Goal: Browse casually

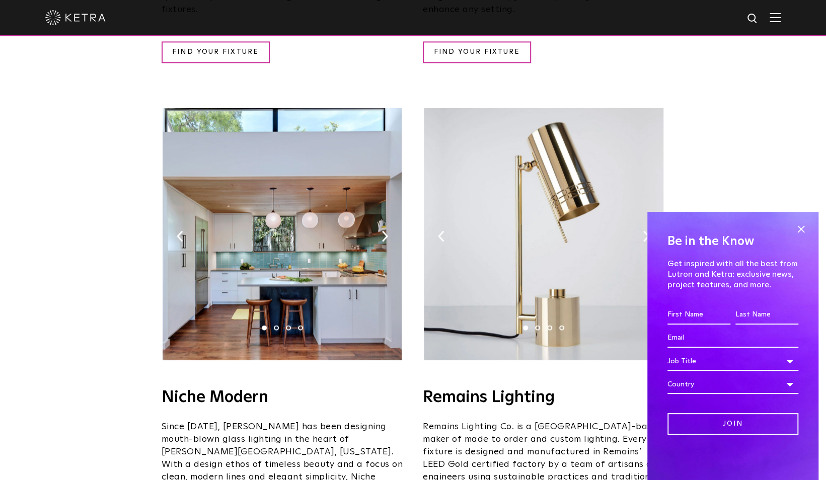
scroll to position [1090, 0]
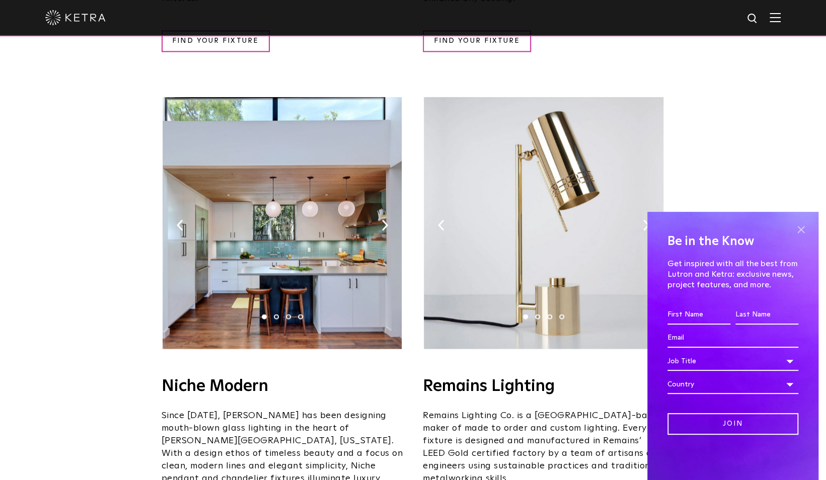
click at [800, 230] on span at bounding box center [800, 229] width 15 height 15
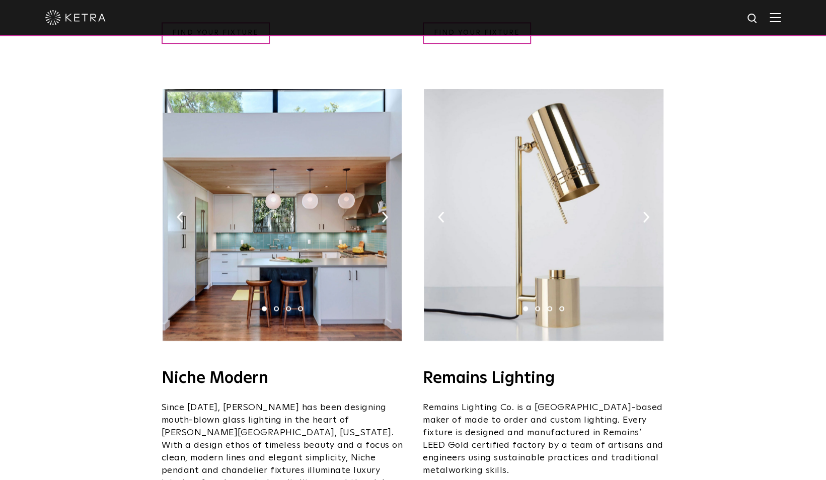
scroll to position [1099, 0]
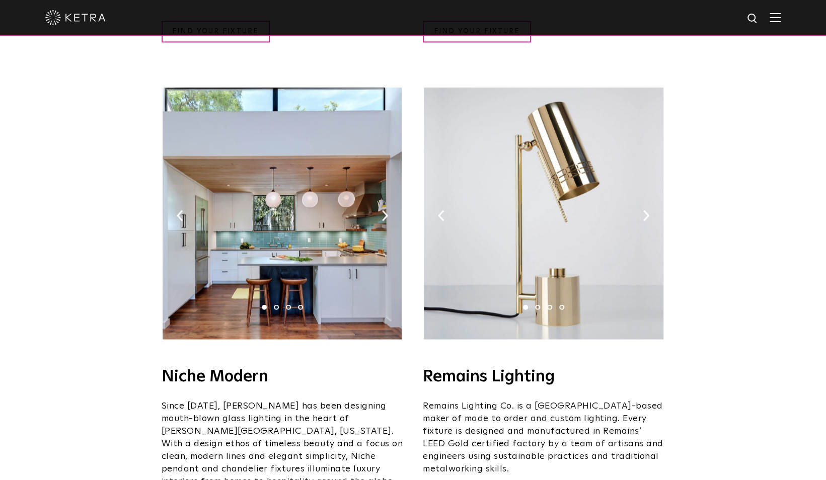
click at [654, 182] on img at bounding box center [543, 214] width 239 height 252
click at [646, 210] on img at bounding box center [646, 215] width 7 height 11
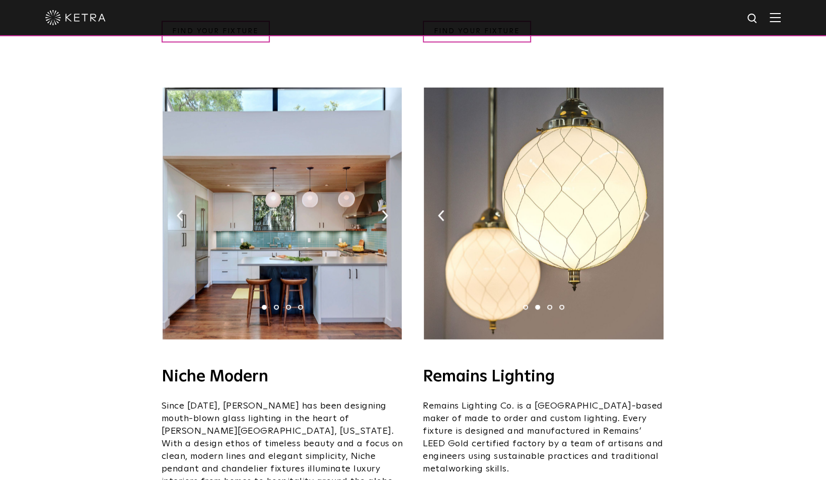
click at [646, 210] on img at bounding box center [646, 215] width 7 height 11
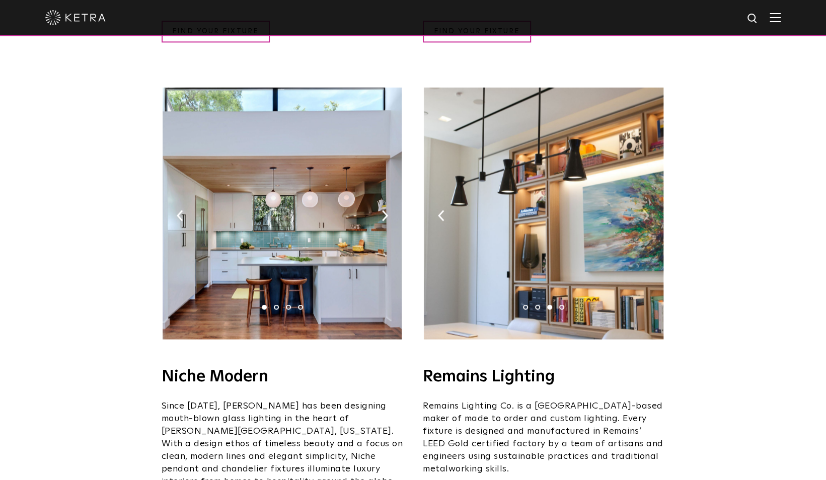
click at [646, 210] on img at bounding box center [646, 215] width 7 height 11
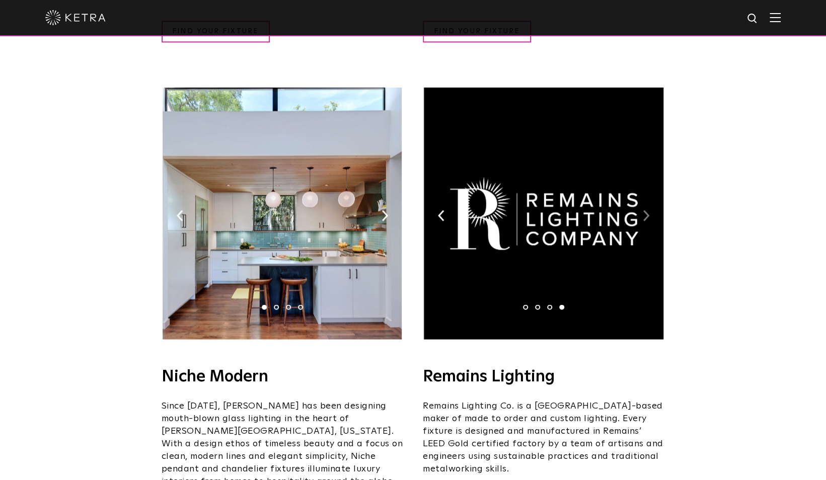
click at [646, 210] on img at bounding box center [646, 215] width 7 height 11
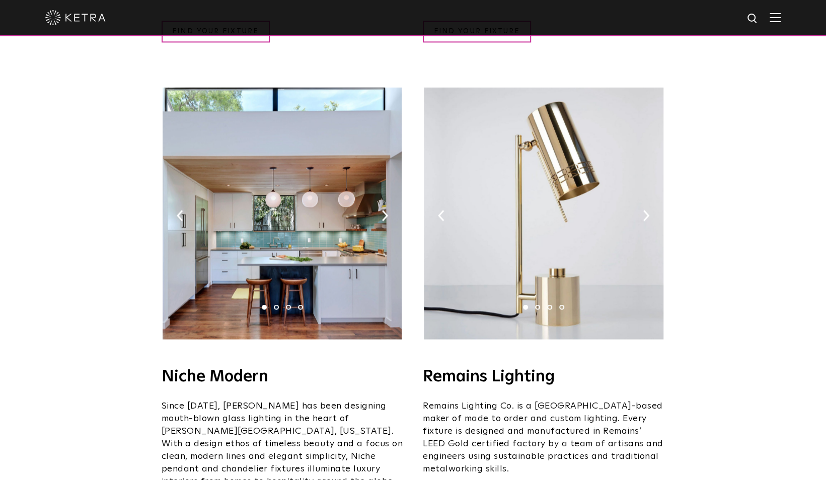
click at [381, 186] on img at bounding box center [282, 214] width 239 height 252
click at [382, 210] on img at bounding box center [385, 215] width 7 height 11
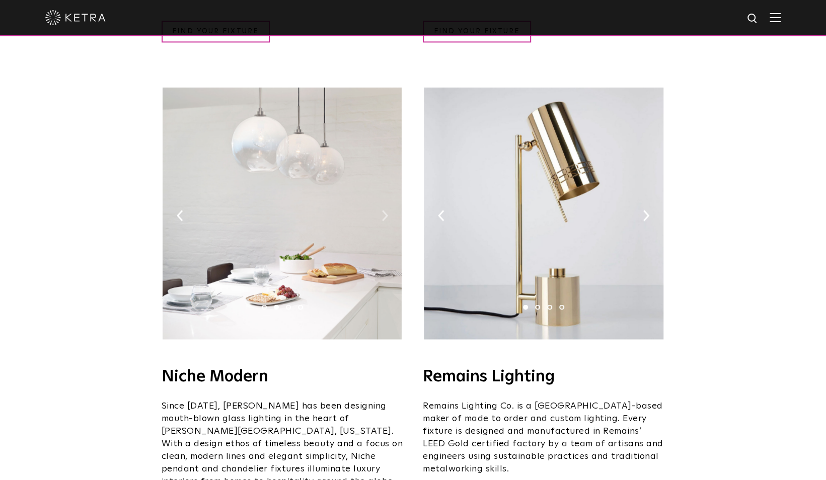
click at [382, 210] on img at bounding box center [385, 215] width 7 height 11
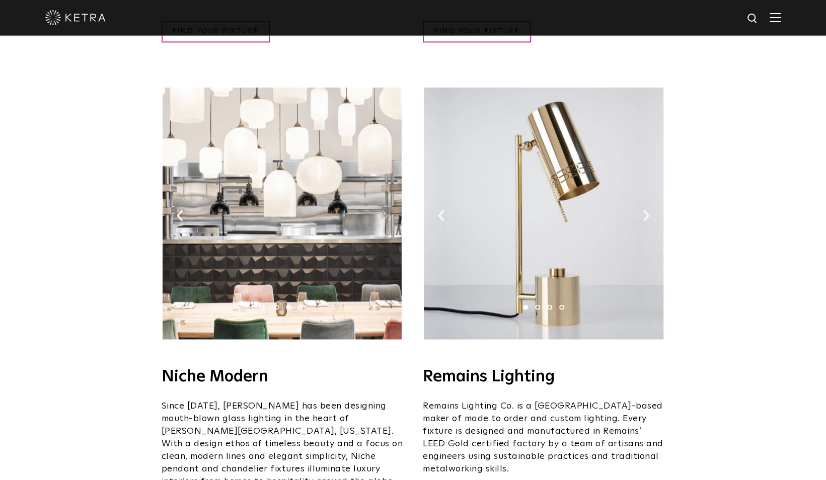
click at [382, 210] on img at bounding box center [385, 215] width 7 height 11
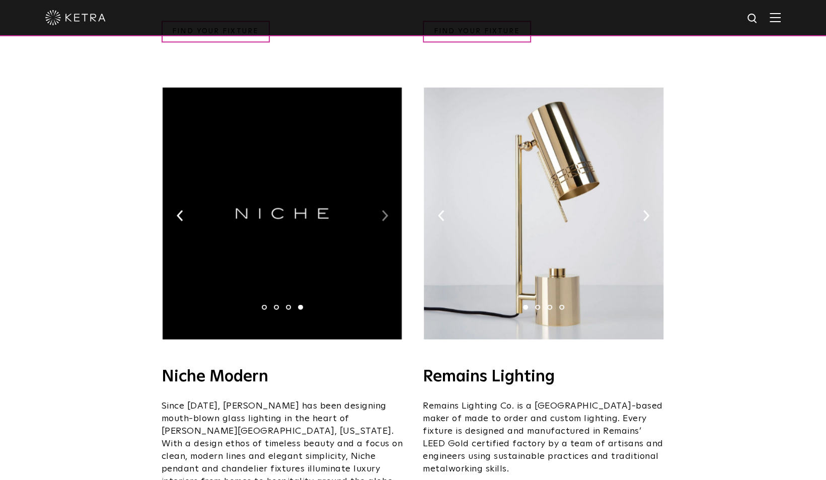
click at [382, 210] on img at bounding box center [385, 215] width 7 height 11
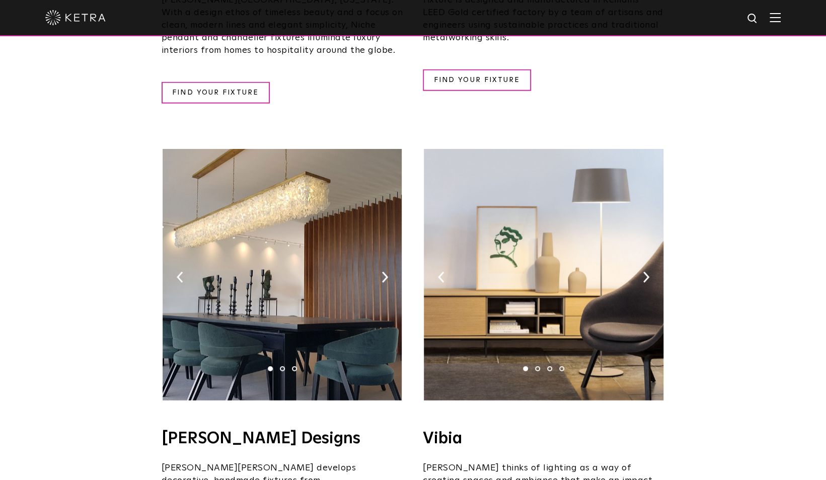
scroll to position [1512, 0]
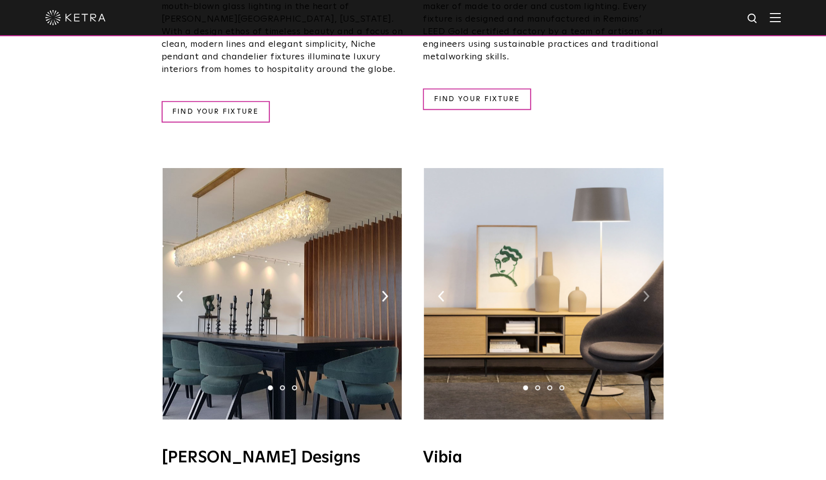
click at [646, 291] on img at bounding box center [646, 296] width 7 height 11
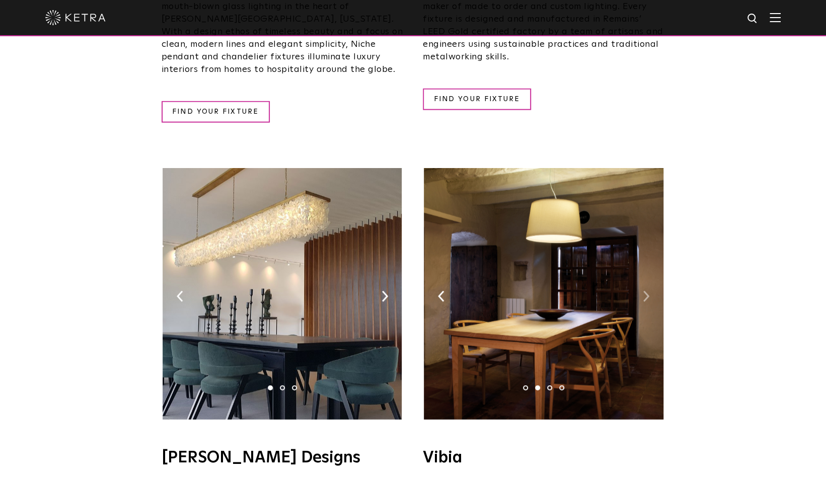
click at [646, 291] on img at bounding box center [646, 296] width 7 height 11
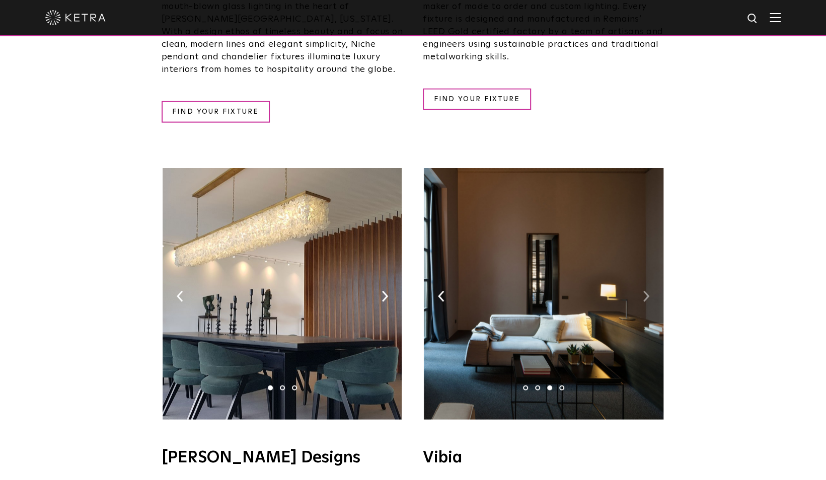
click at [646, 291] on img at bounding box center [646, 296] width 7 height 11
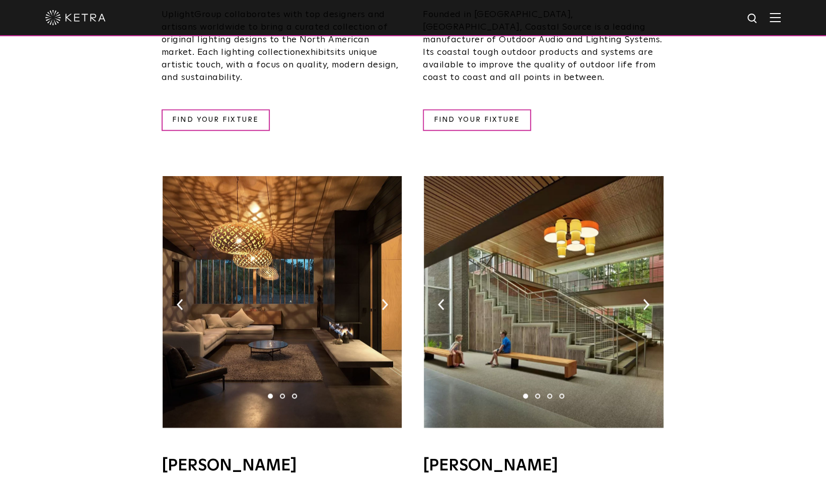
scroll to position [514, 0]
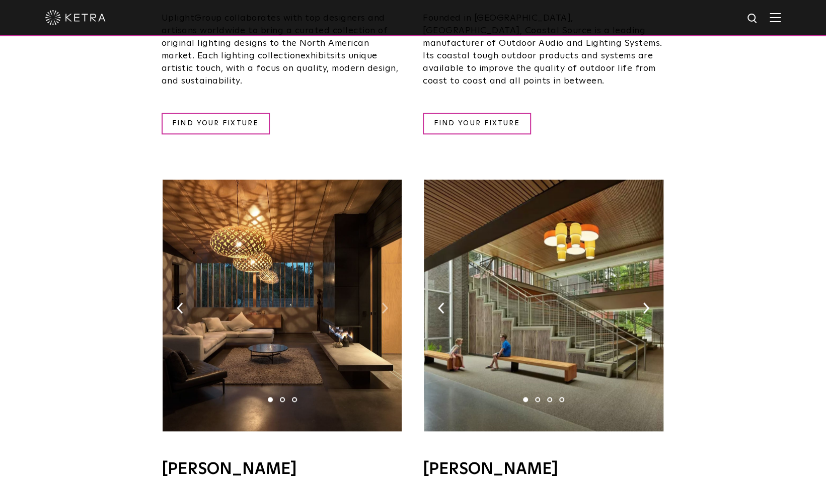
click at [385, 303] on img at bounding box center [385, 308] width 7 height 11
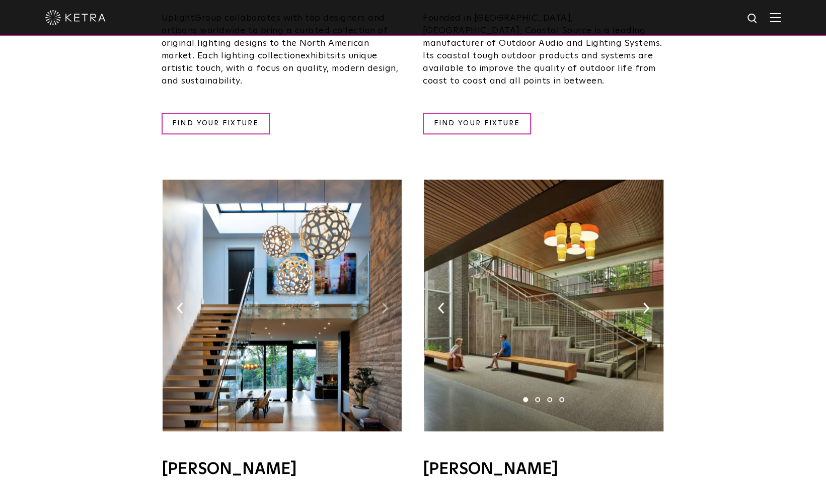
click at [385, 303] on img at bounding box center [385, 308] width 7 height 11
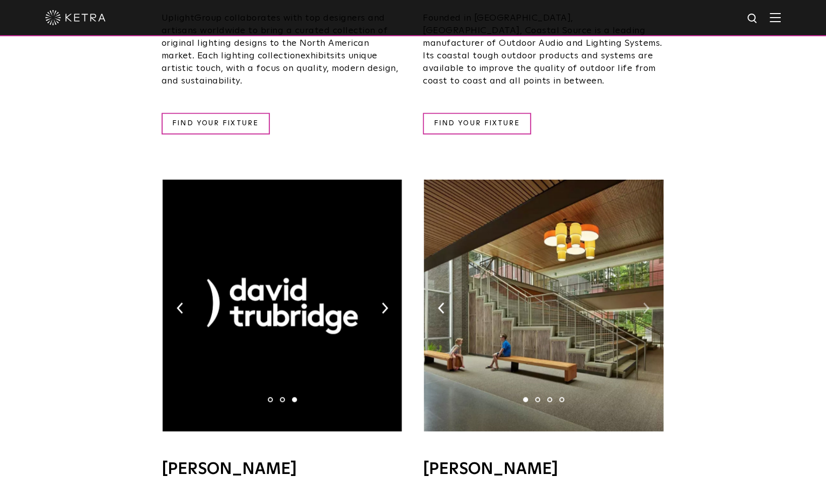
click at [646, 303] on img at bounding box center [646, 308] width 7 height 11
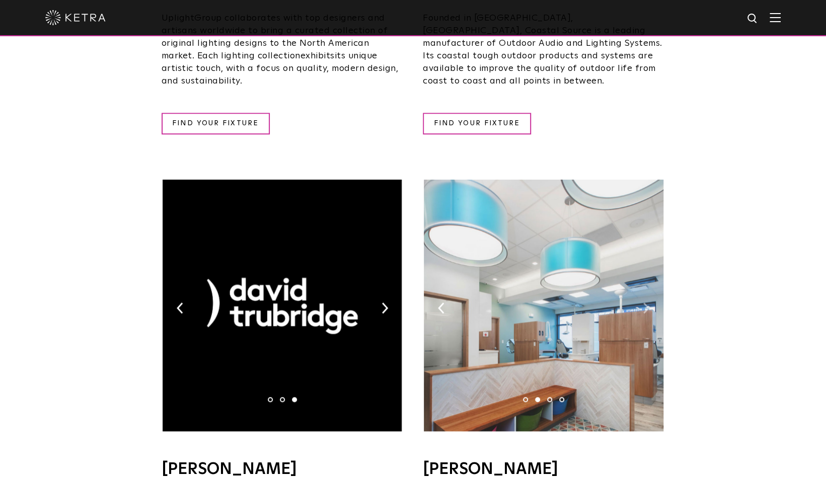
click at [646, 303] on img at bounding box center [646, 308] width 7 height 11
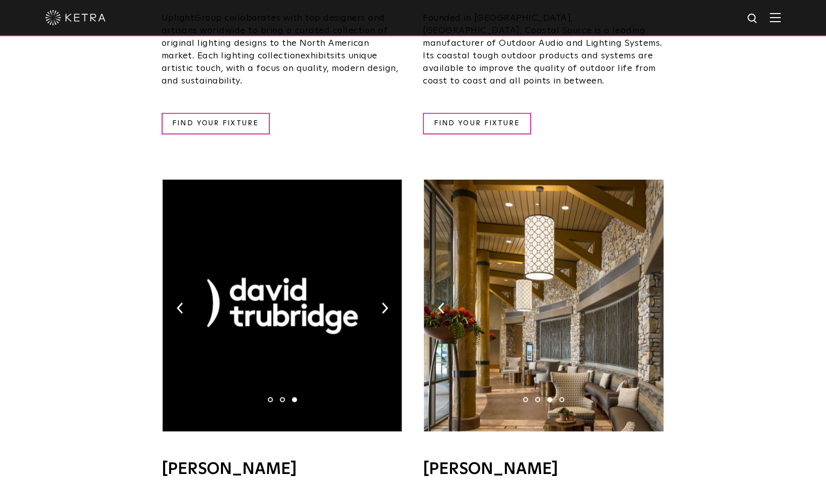
click at [646, 303] on img at bounding box center [646, 308] width 7 height 11
